Goal: Task Accomplishment & Management: Manage account settings

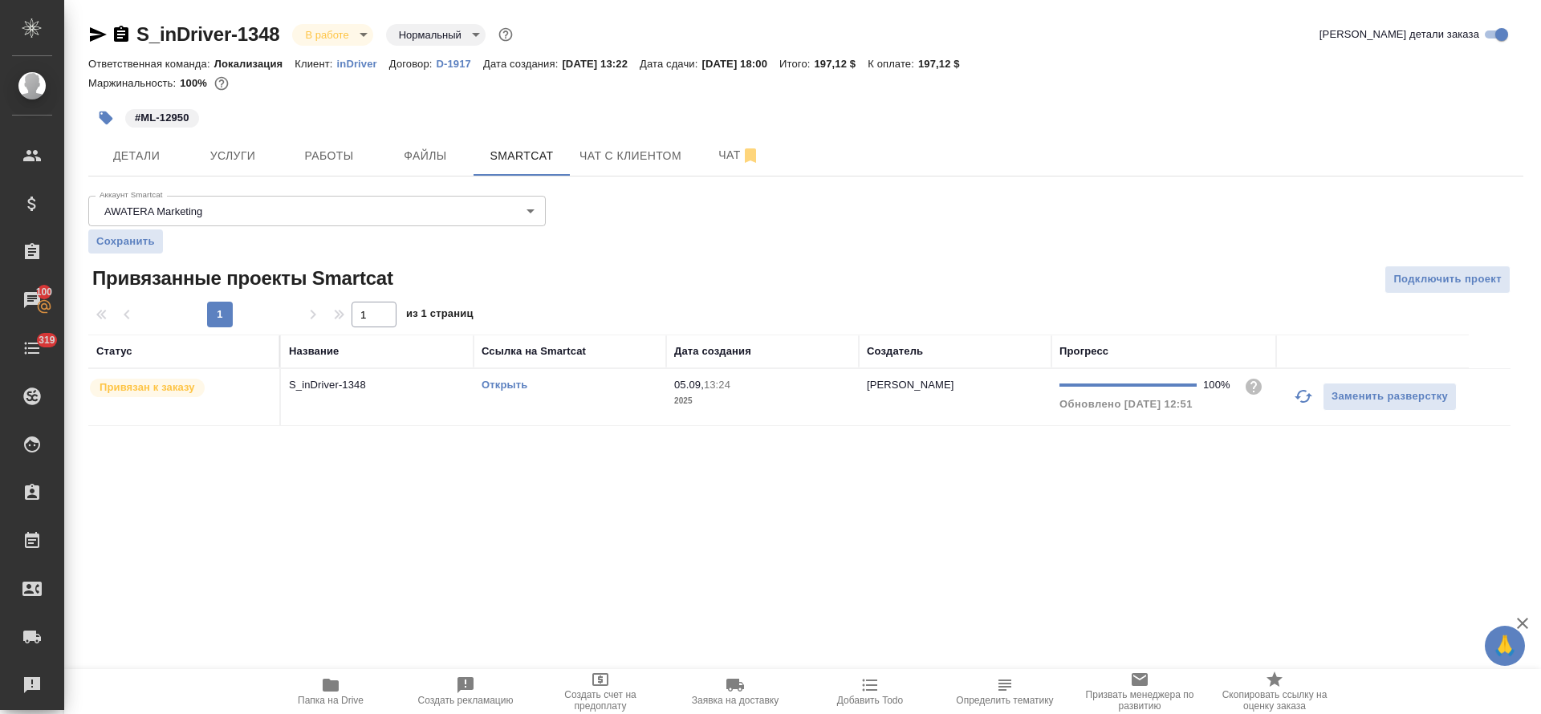
click at [502, 383] on link "Открыть" at bounding box center [504, 385] width 46 height 12
click at [148, 144] on button "Детали" at bounding box center [136, 156] width 96 height 40
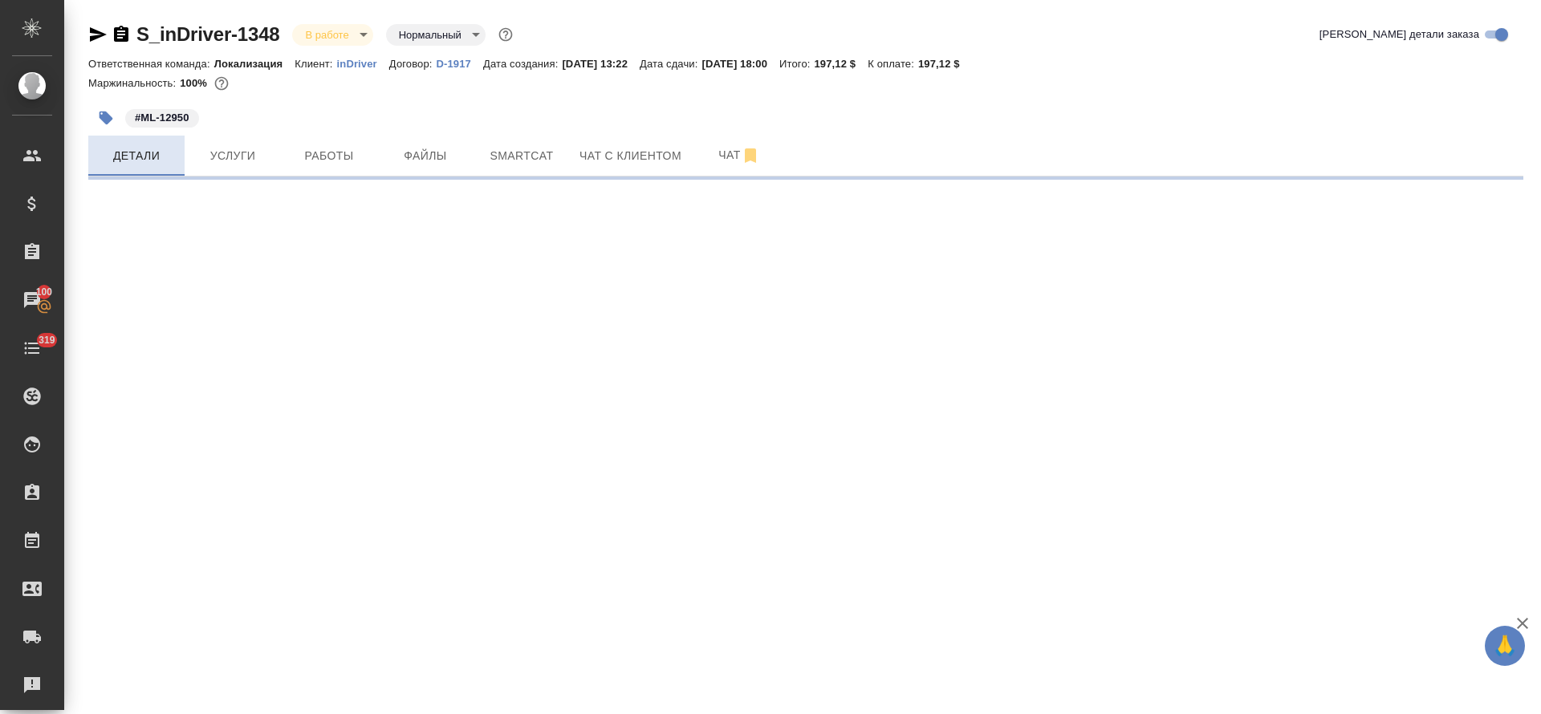
select select "RU"
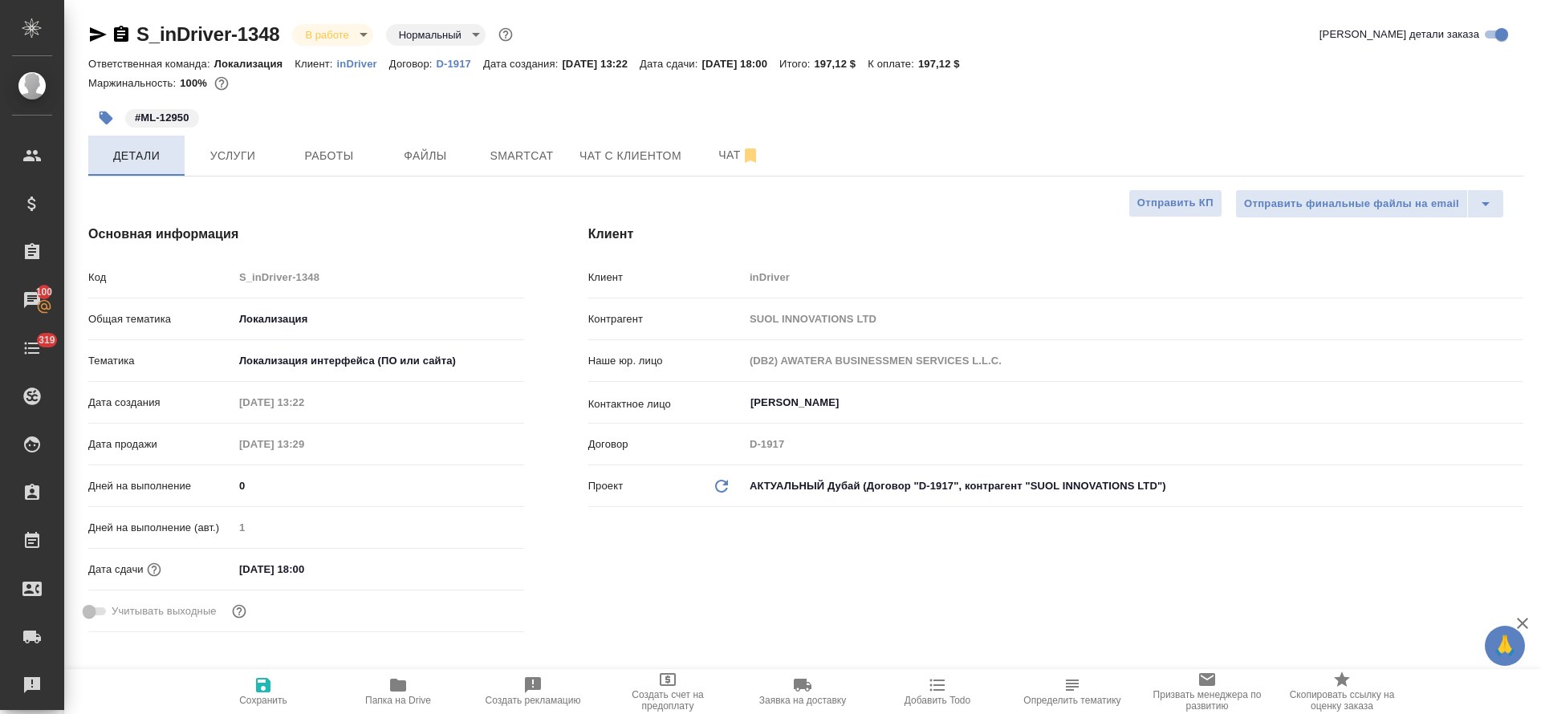
type textarea "x"
type input "[PERSON_NAME]"
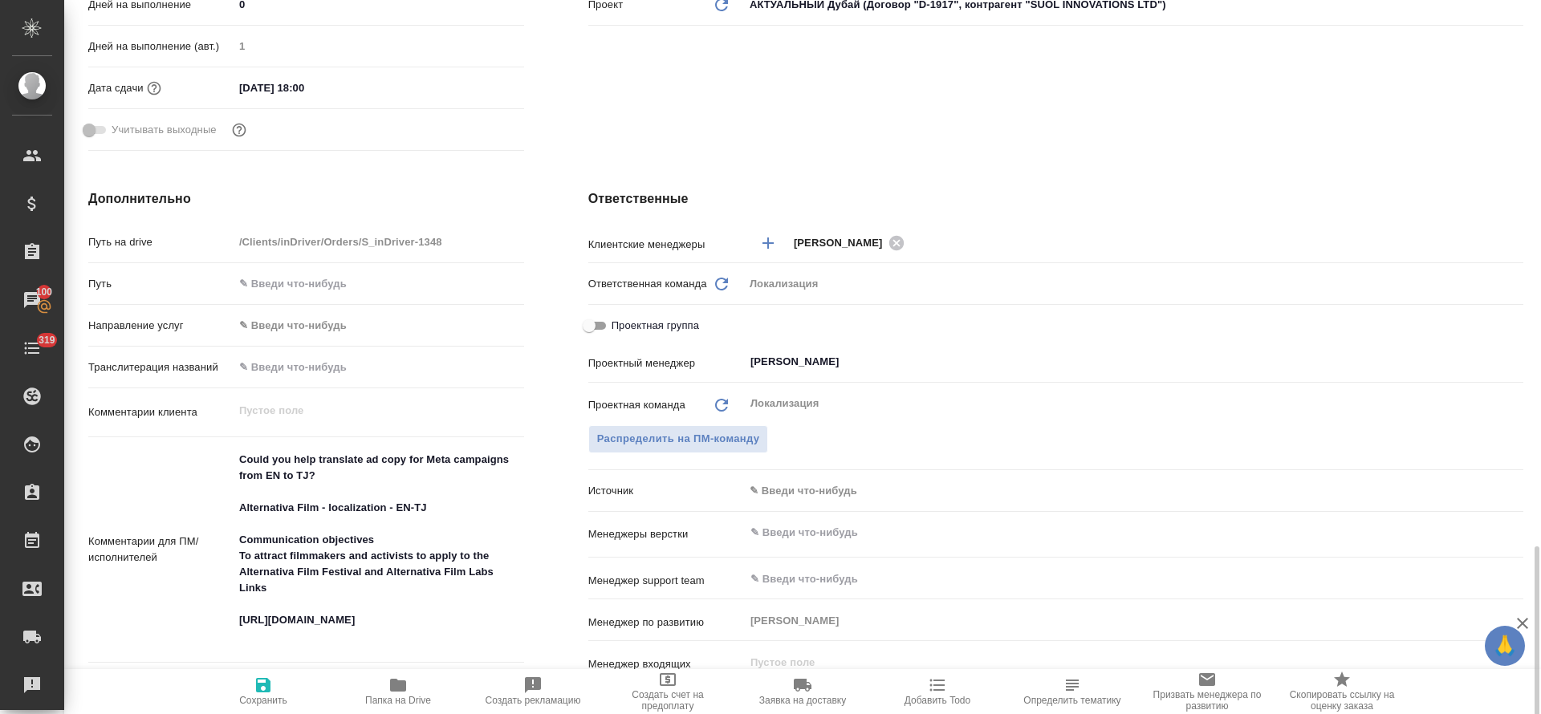
scroll to position [722, 0]
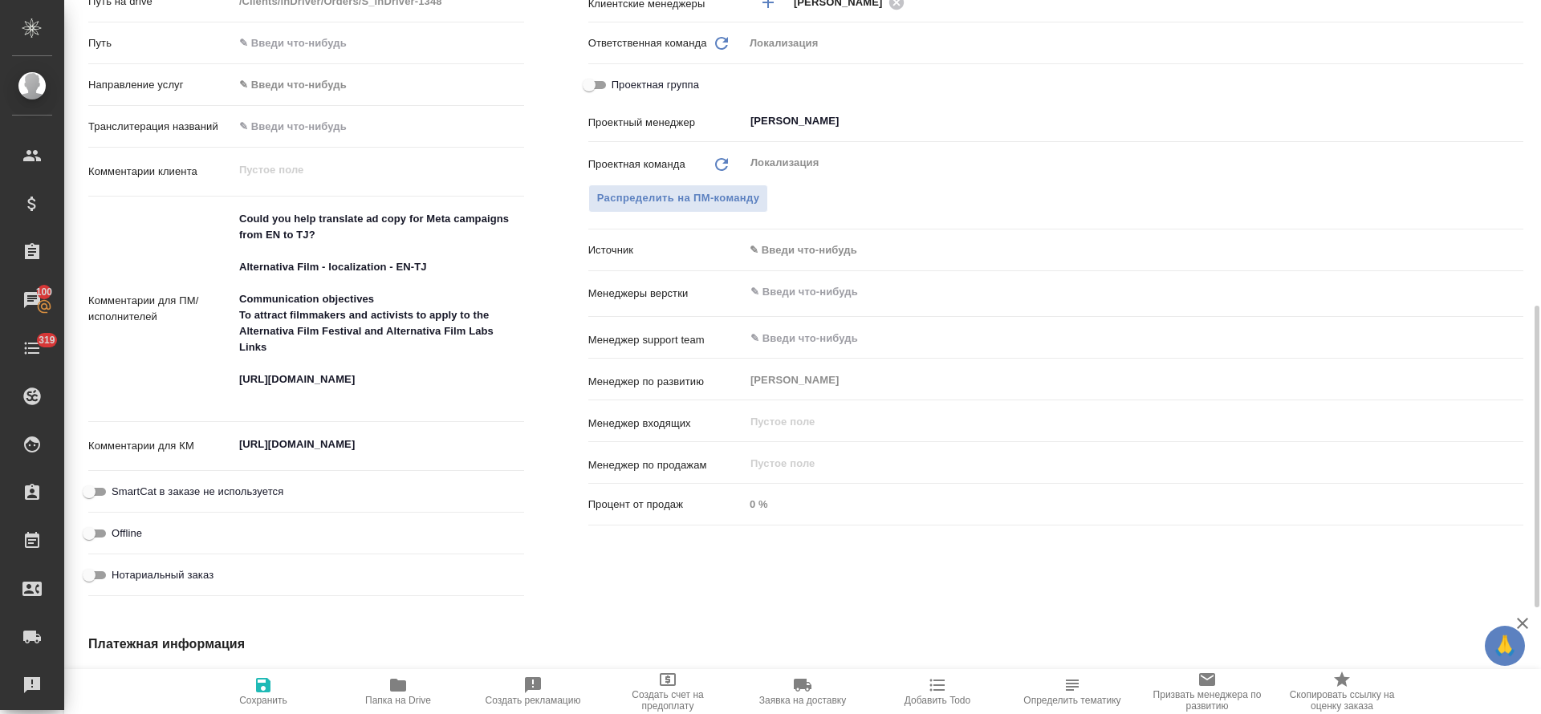
type textarea "x"
click at [295, 440] on textarea "[URL][DOMAIN_NAME]" at bounding box center [379, 444] width 291 height 27
click at [295, 440] on textarea "[URL][DOMAIN_NAME]" at bounding box center [378, 445] width 289 height 27
type textarea "x"
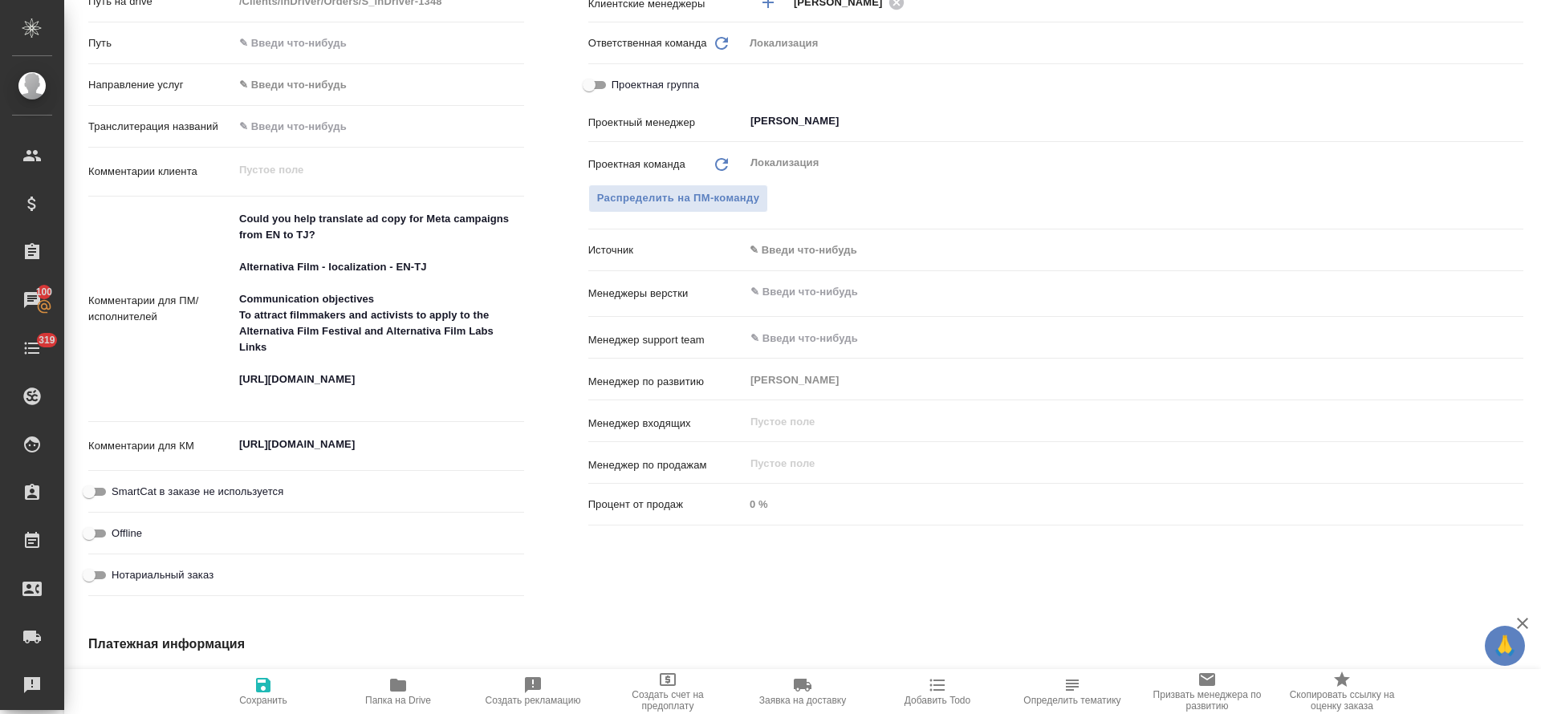
type textarea "x"
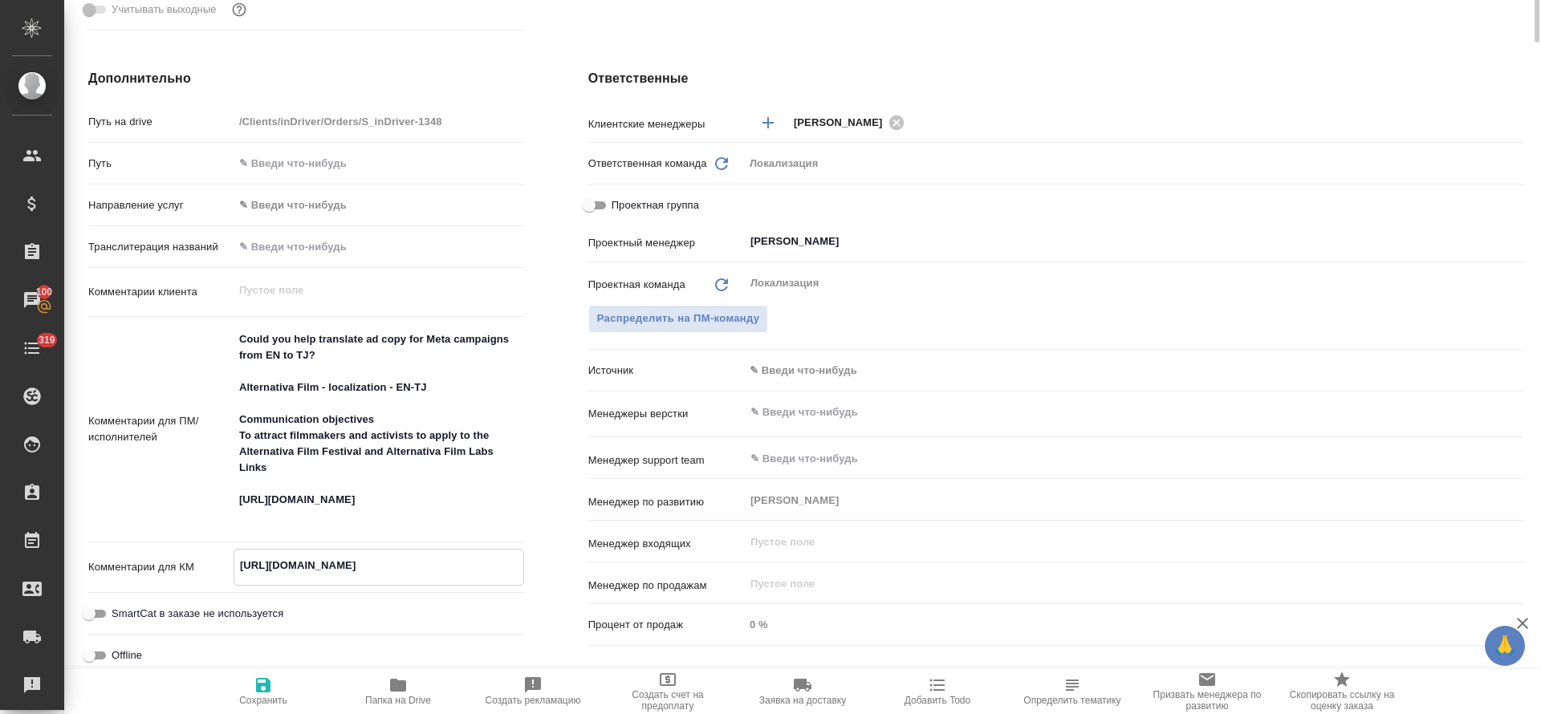
scroll to position [0, 0]
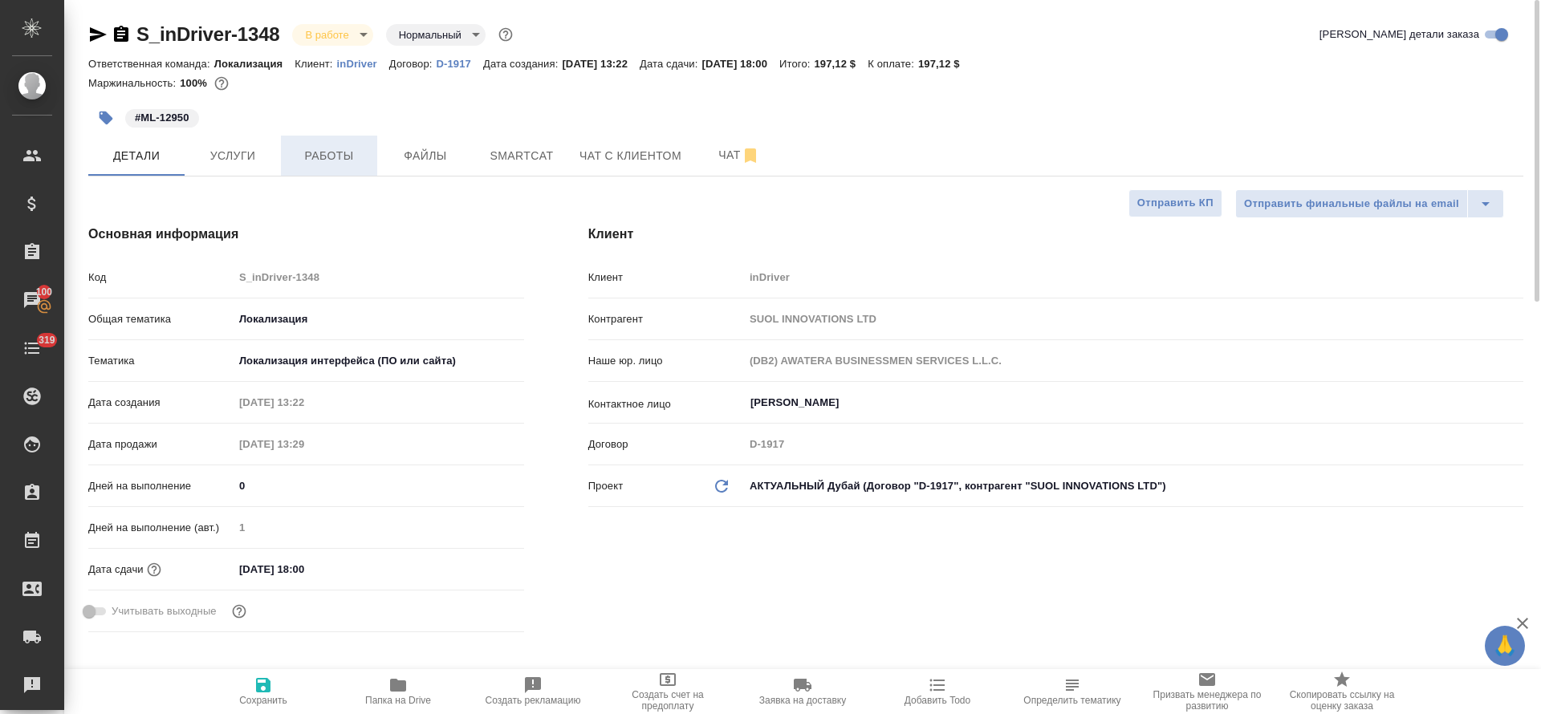
type textarea "x"
click at [327, 140] on button "Работы" at bounding box center [329, 156] width 96 height 40
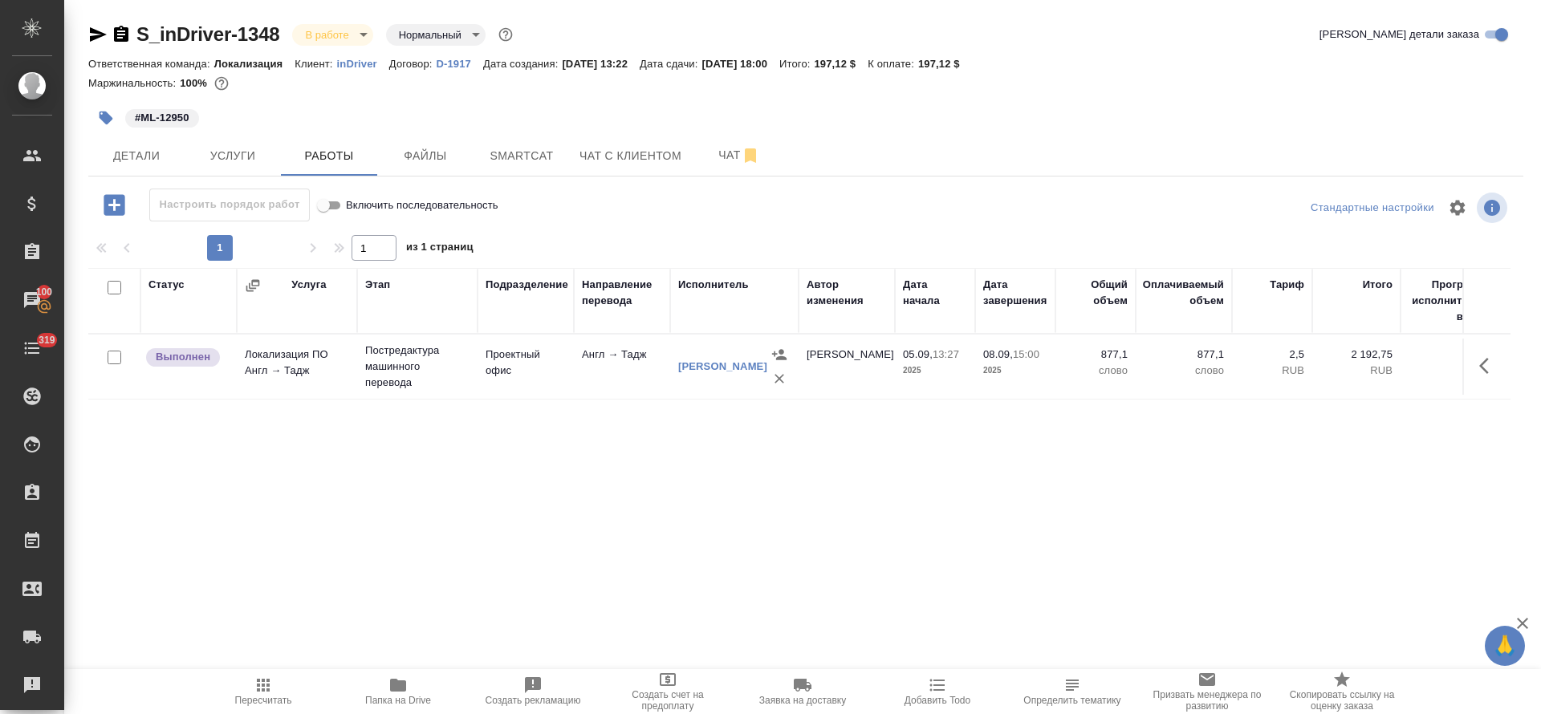
click at [1479, 370] on icon "button" at bounding box center [1488, 365] width 19 height 19
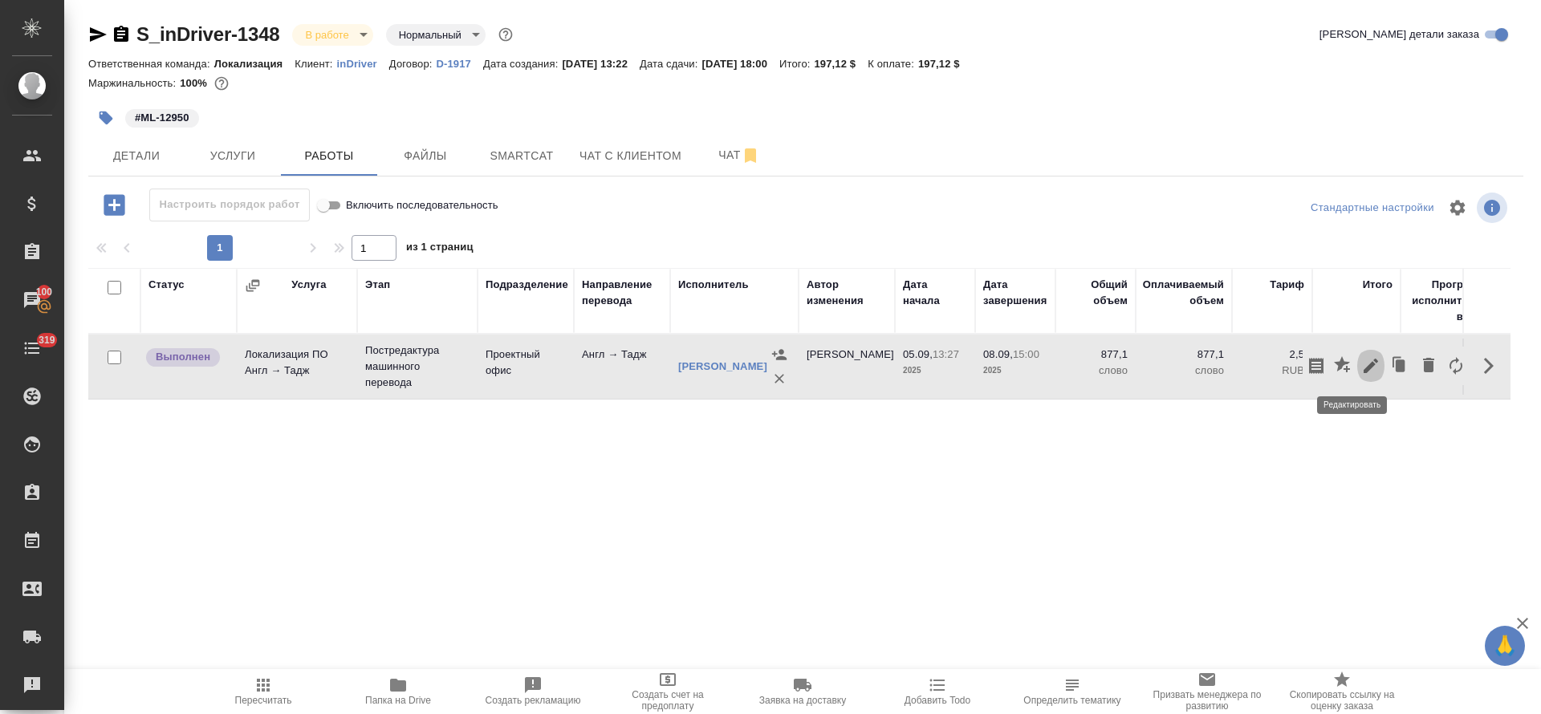
click at [1361, 363] on icon "button" at bounding box center [1370, 365] width 19 height 19
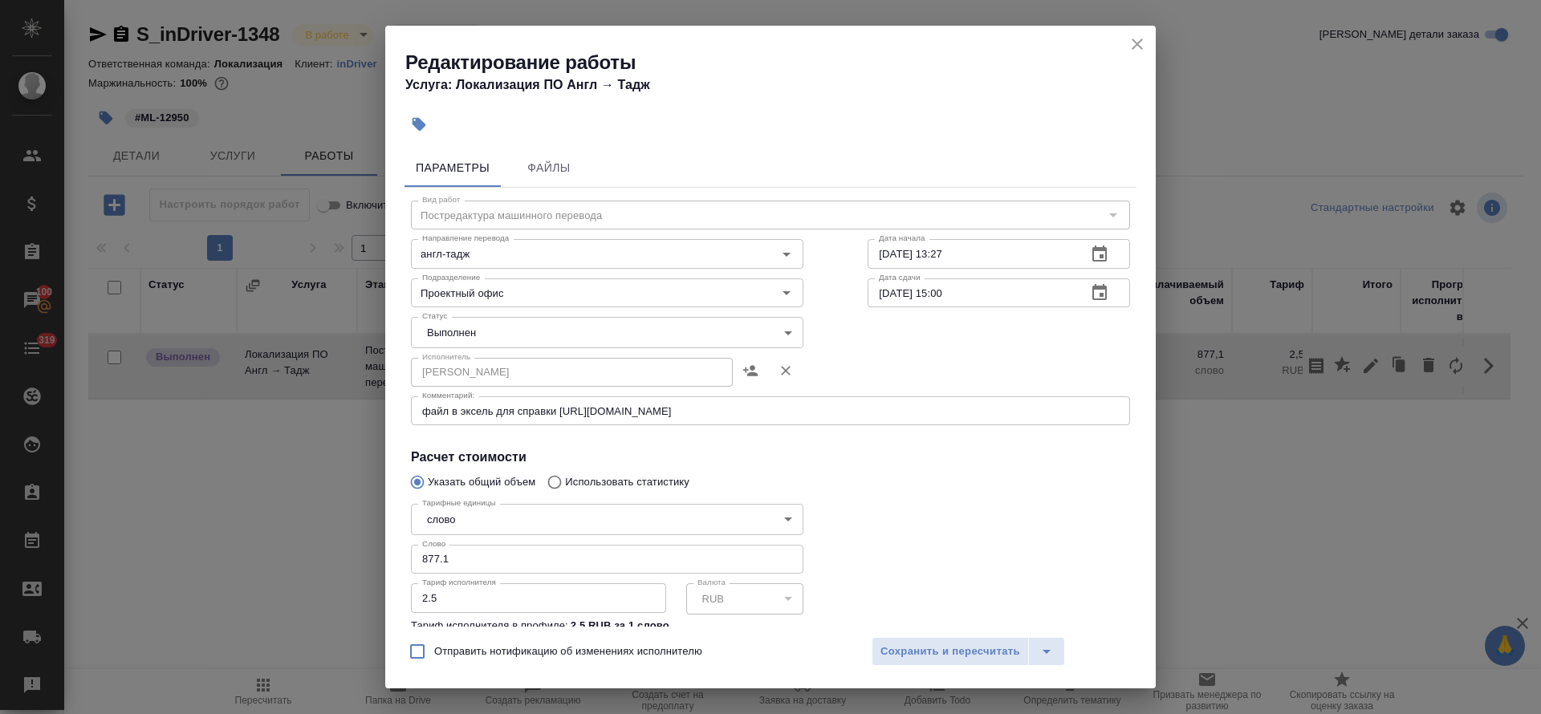
click at [484, 339] on body "🙏 .cls-1 fill:#fff; AWATERA [PERSON_NAME] Спецификации Заказы 100 Чаты 319 Todo…" at bounding box center [770, 357] width 1541 height 714
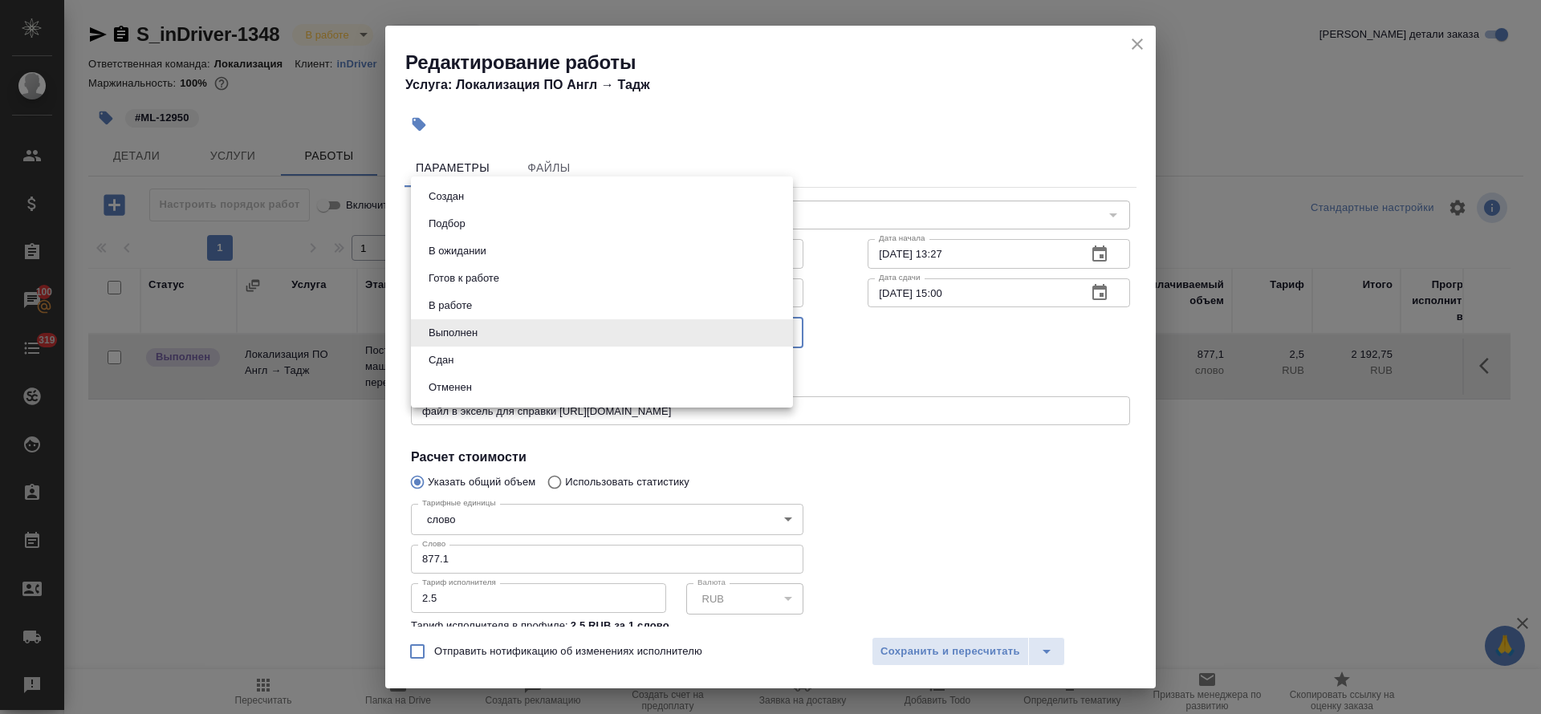
click at [460, 352] on li "Сдан" at bounding box center [602, 360] width 382 height 27
type input "closed"
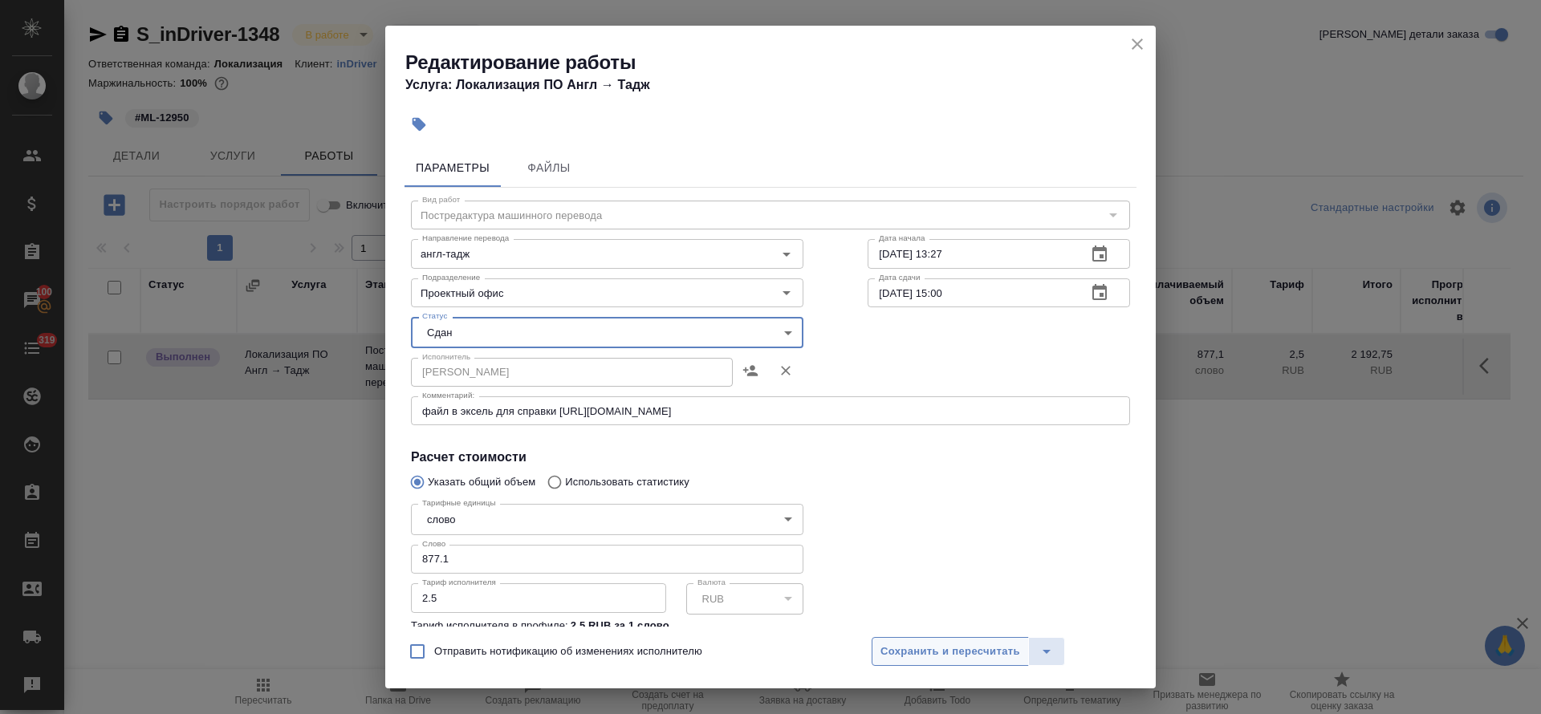
click at [888, 652] on span "Сохранить и пересчитать" at bounding box center [950, 652] width 140 height 18
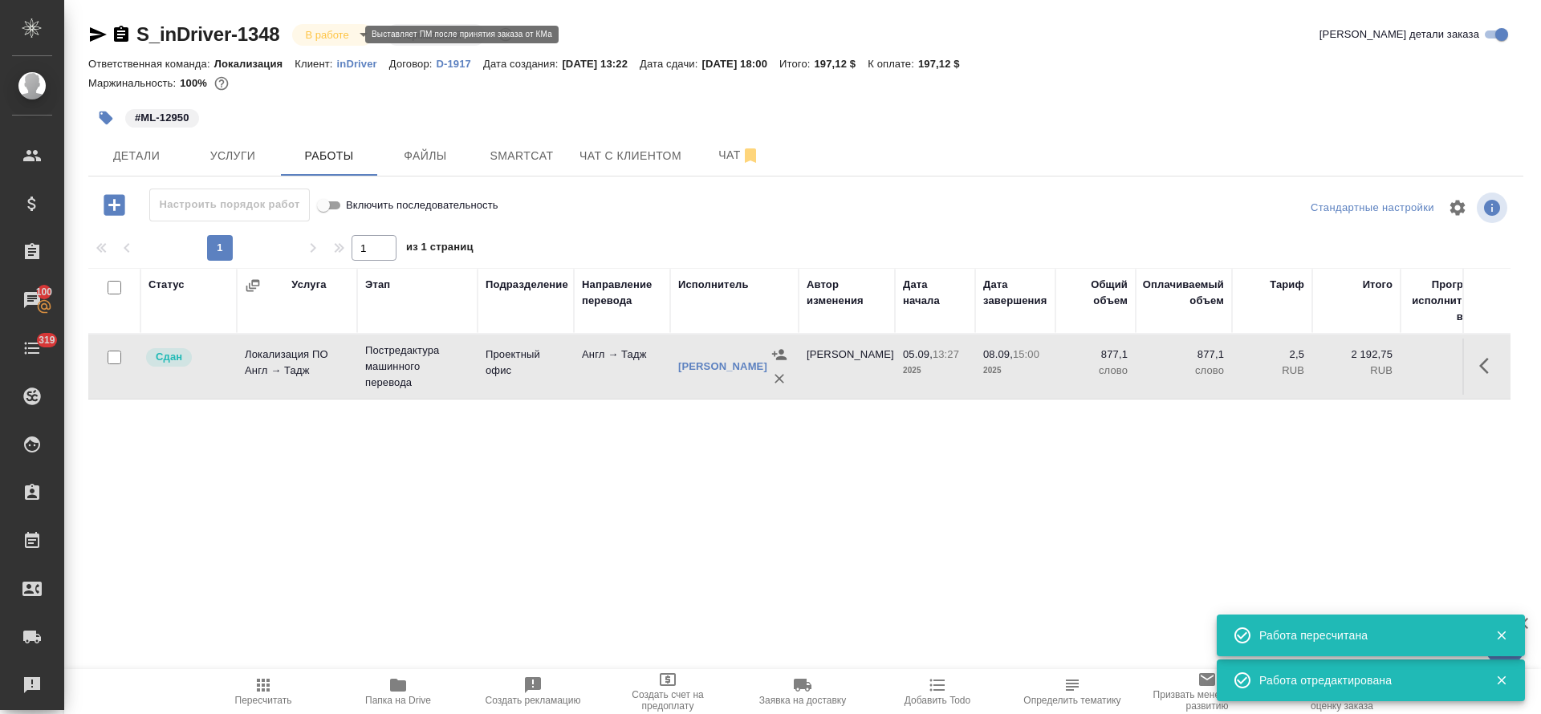
click at [347, 34] on body "🙏 .cls-1 fill:#fff; AWATERA [PERSON_NAME] Спецификации Заказы 100 Чаты 319 Todo…" at bounding box center [770, 357] width 1541 height 714
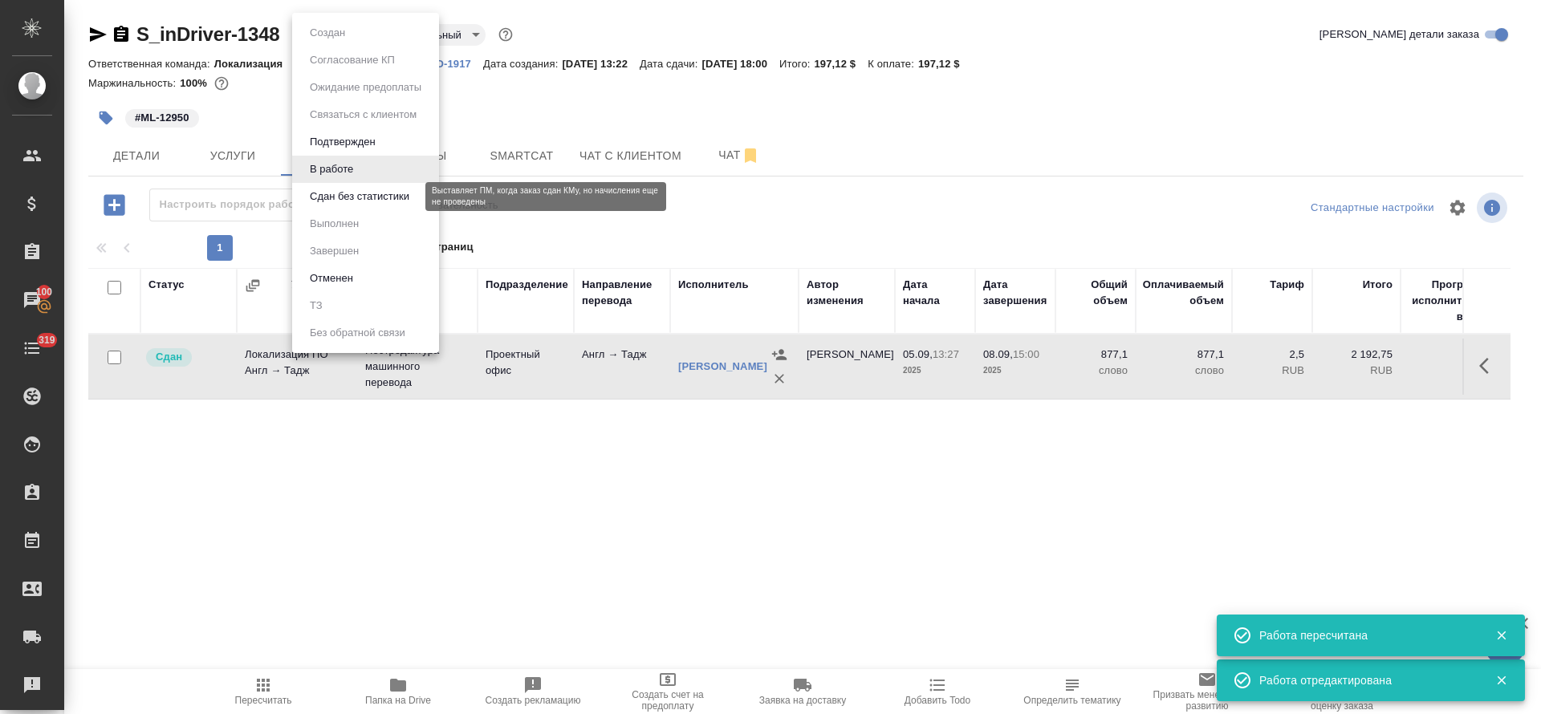
click at [361, 193] on button "Сдан без статистики" at bounding box center [359, 197] width 109 height 18
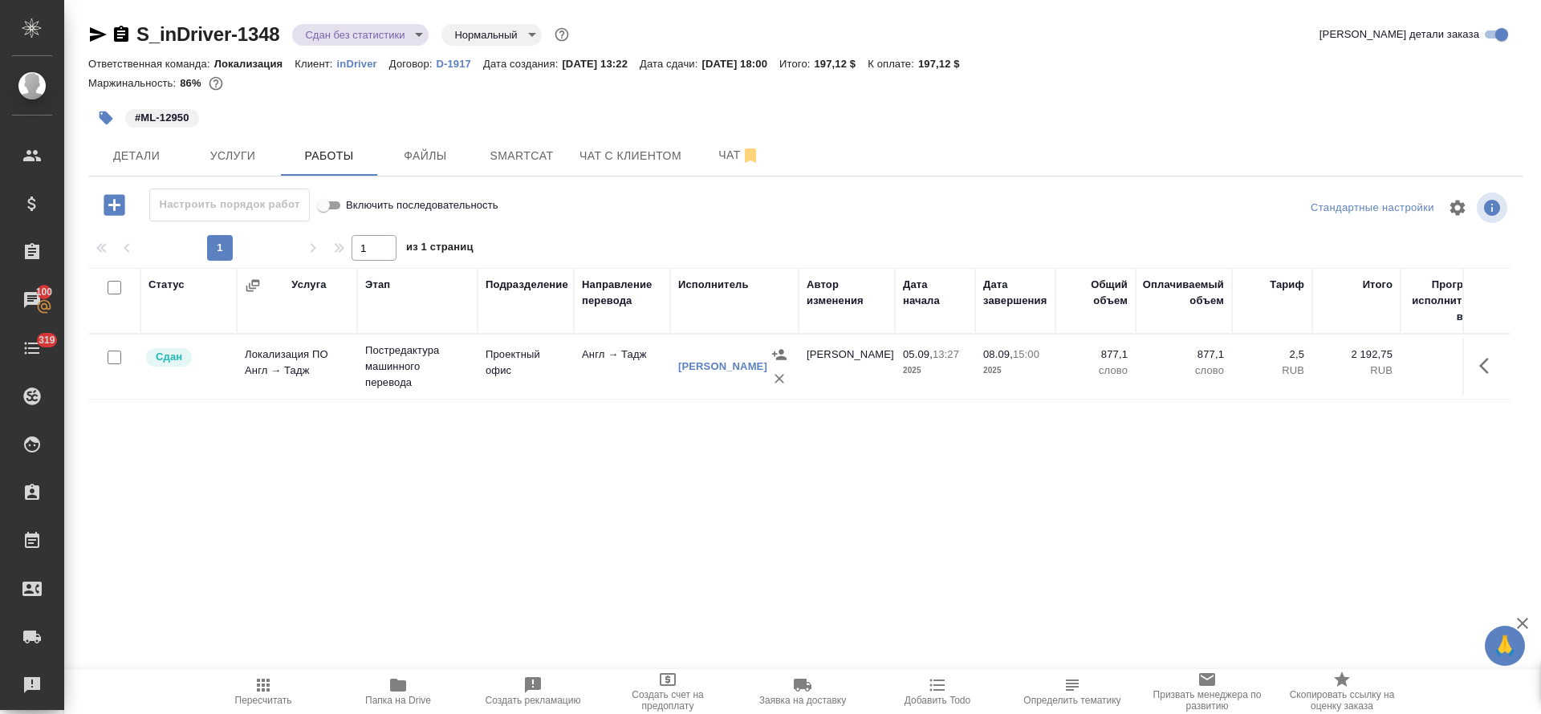
click at [418, 31] on body "🙏 .cls-1 fill:#fff; AWATERA [PERSON_NAME] Спецификации Заказы 100 Чаты 319 Todo…" at bounding box center [770, 357] width 1541 height 714
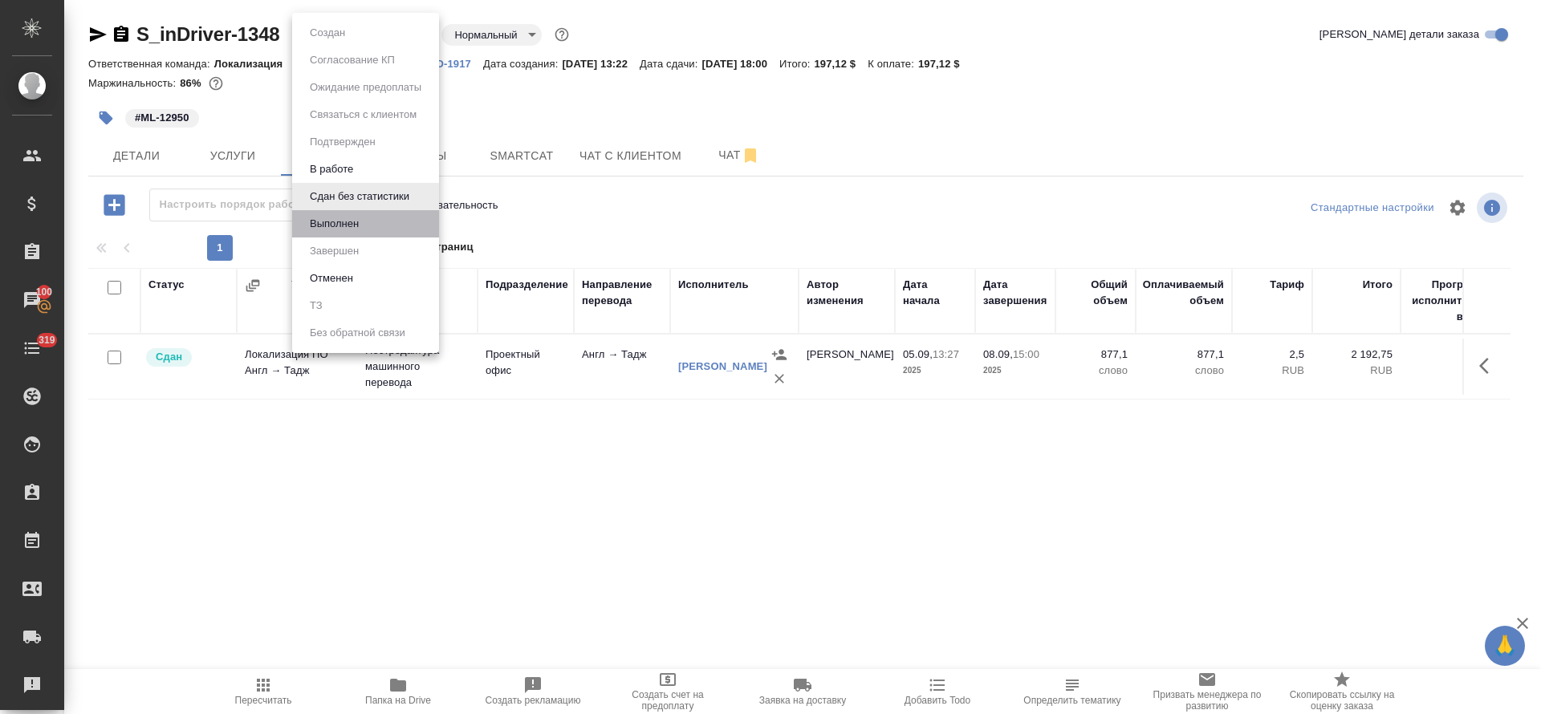
click at [367, 216] on li "Выполнен" at bounding box center [365, 223] width 147 height 27
